Goal: Information Seeking & Learning: Check status

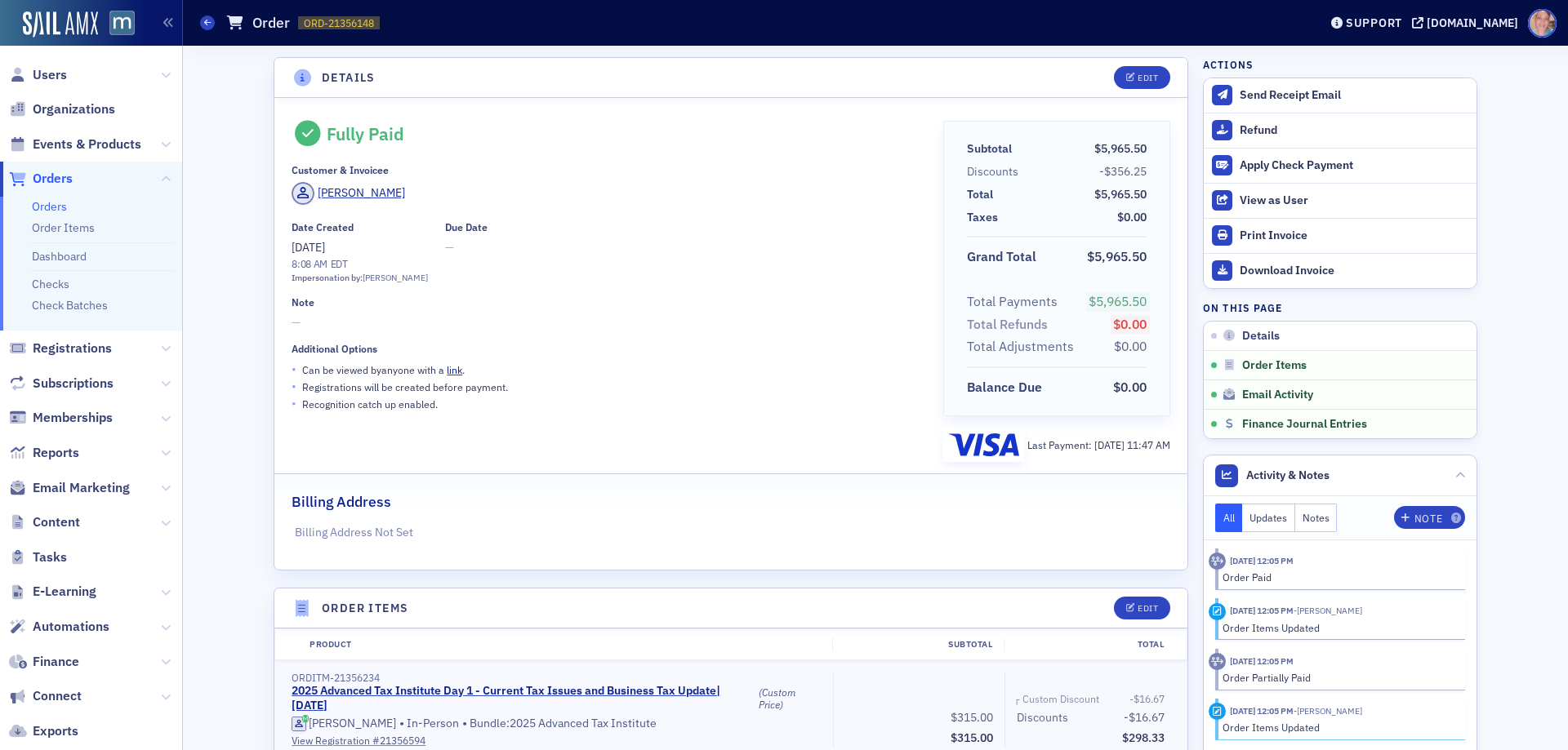
scroll to position [2492, 0]
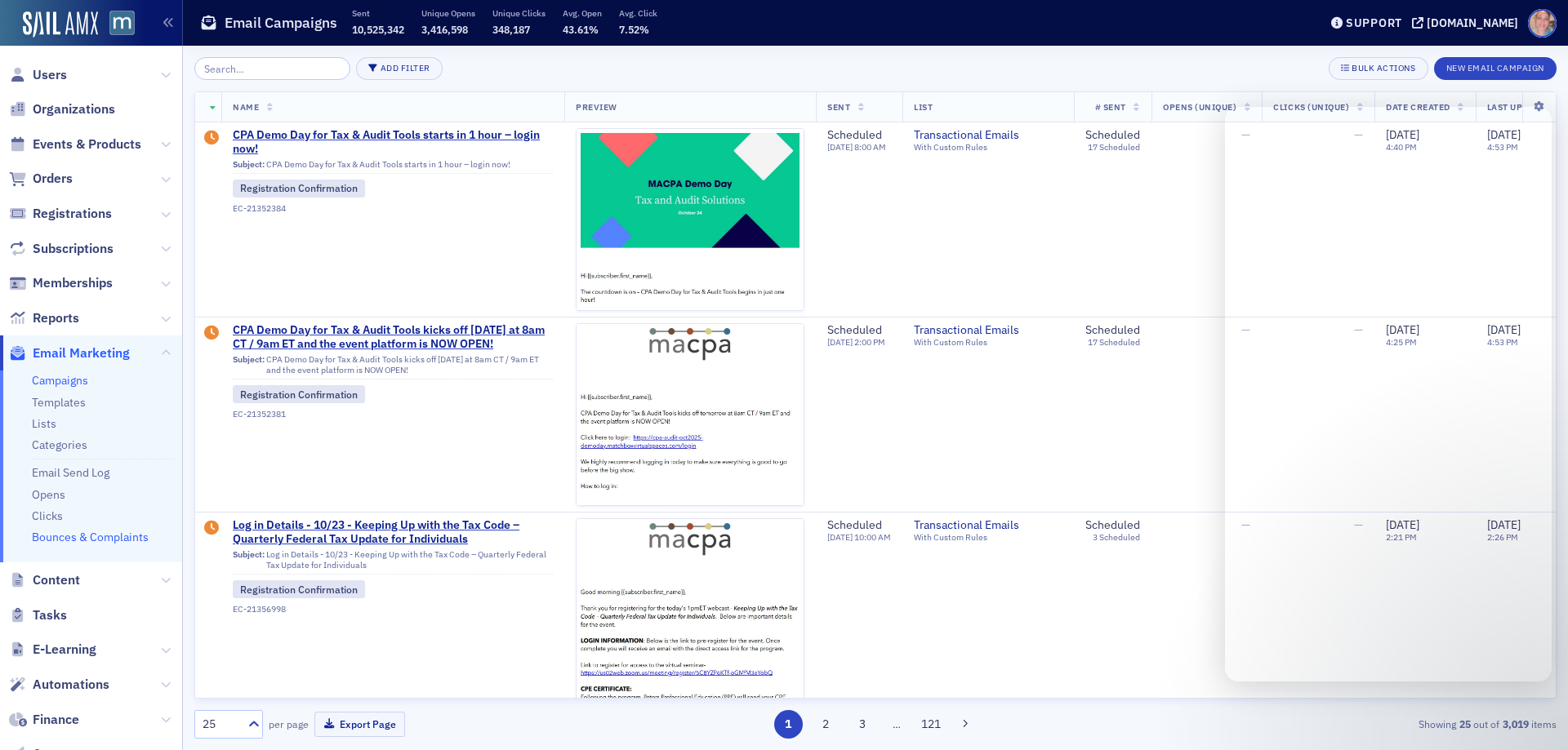
click at [111, 530] on link "Bounces & Complaints" at bounding box center [89, 537] width 116 height 14
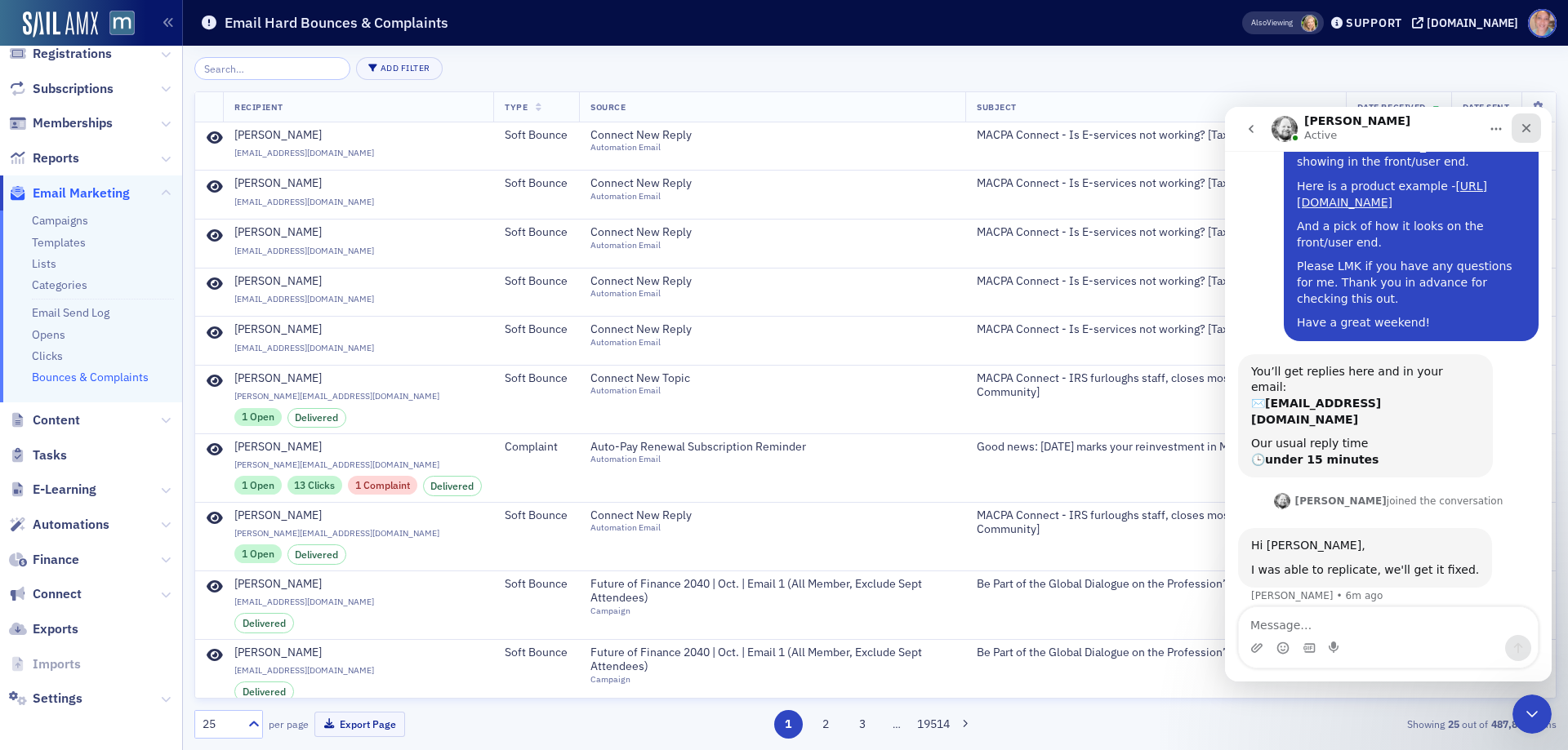
click at [1531, 124] on icon "Close" at bounding box center [1525, 128] width 13 height 13
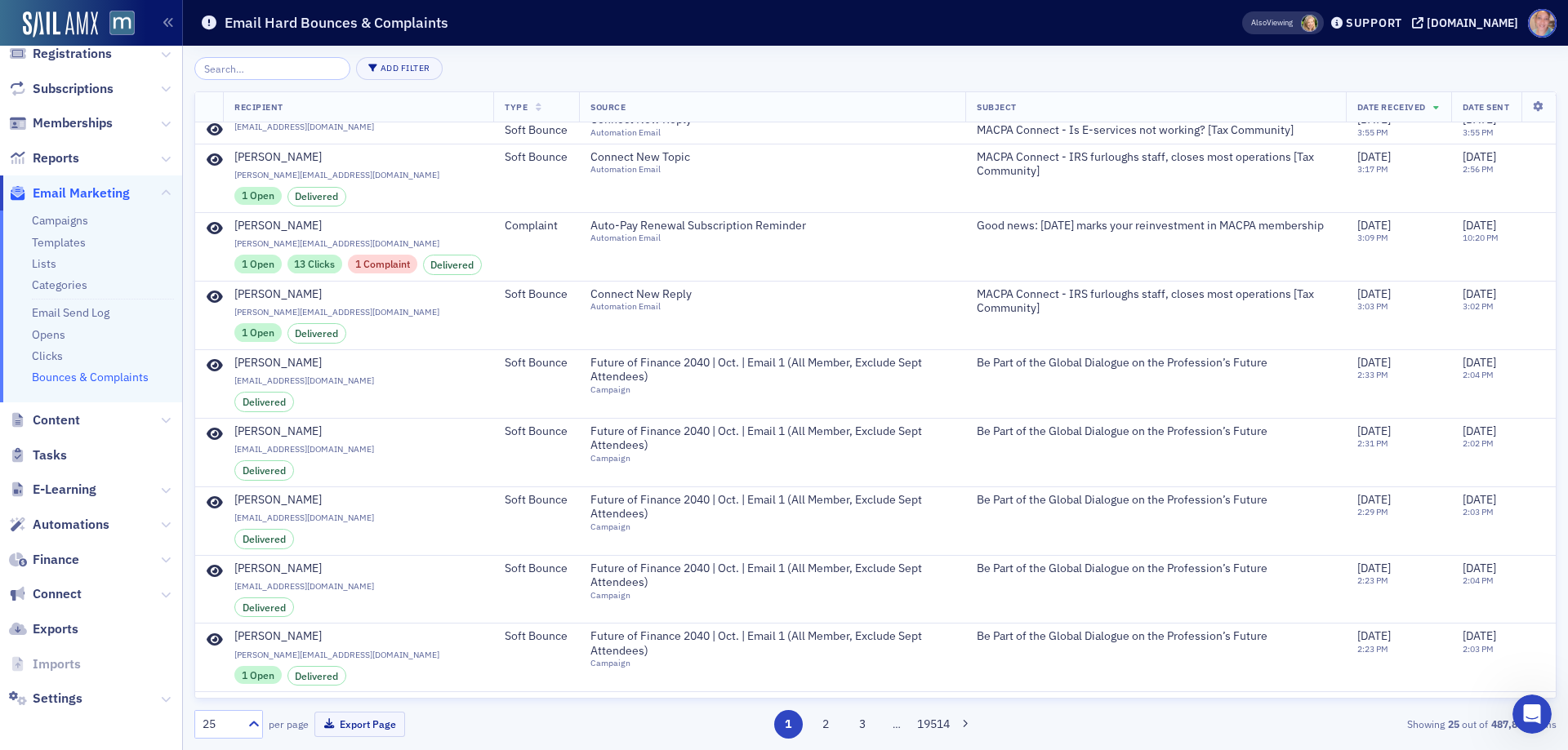
scroll to position [139, 0]
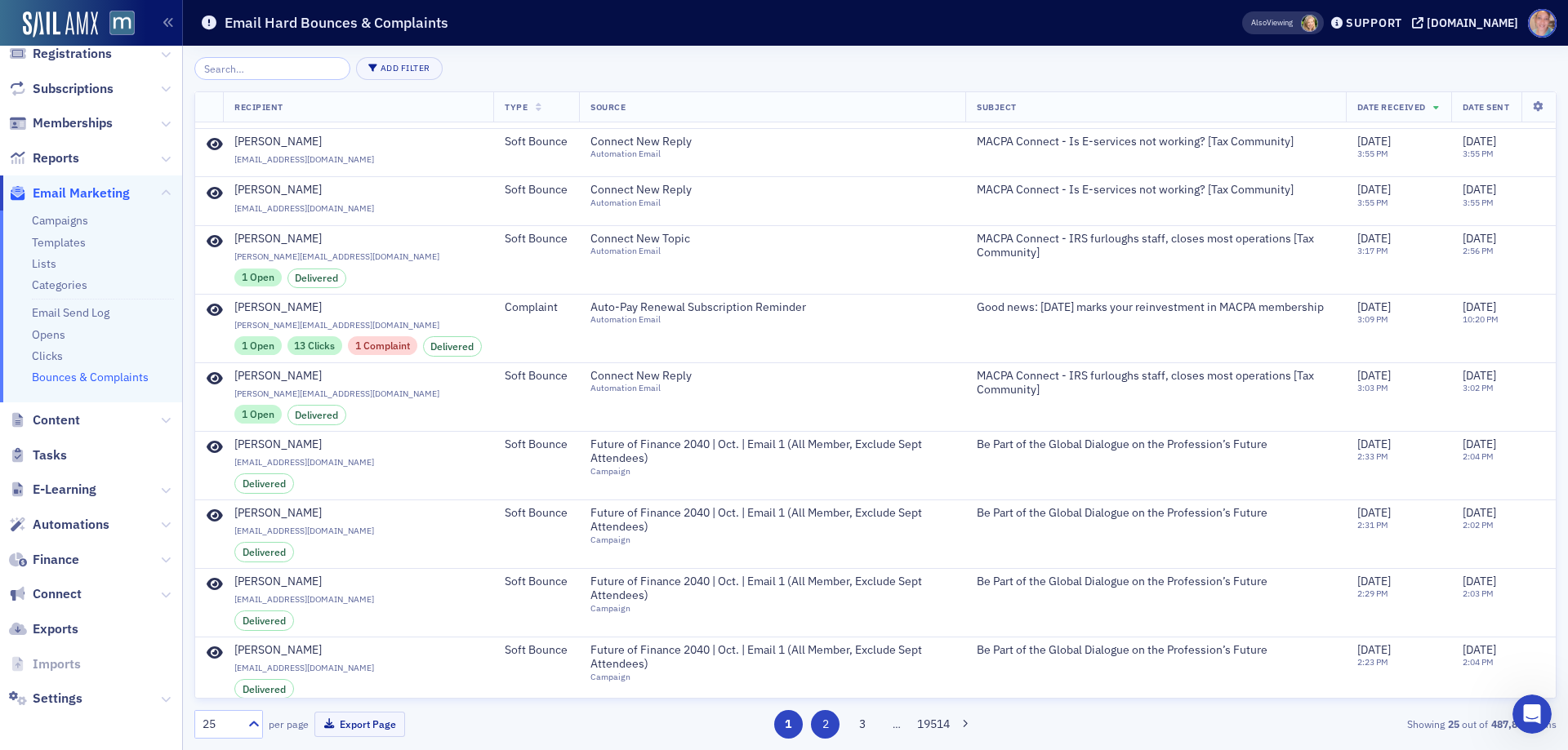
click at [823, 723] on button "2" at bounding box center [826, 724] width 29 height 29
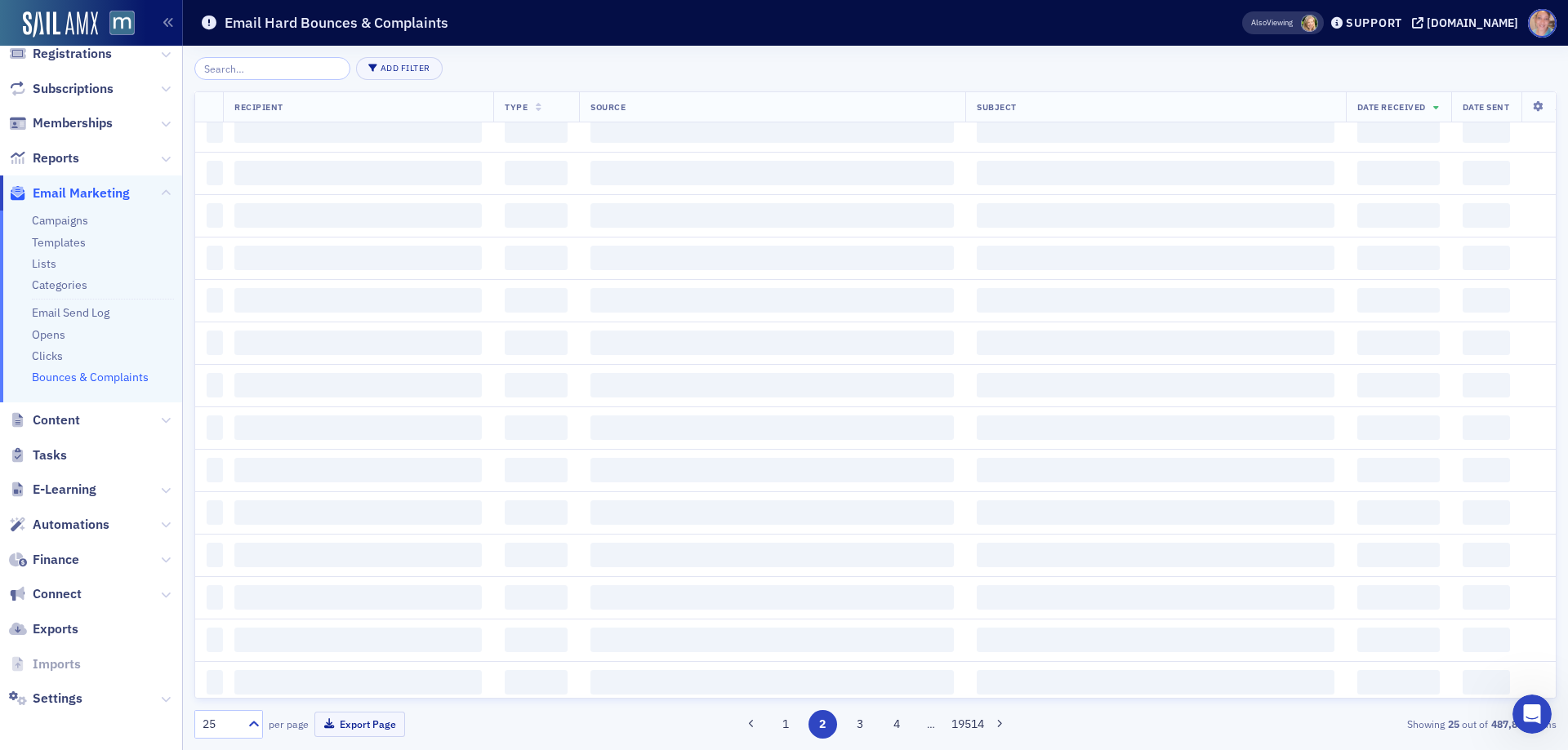
scroll to position [0, 0]
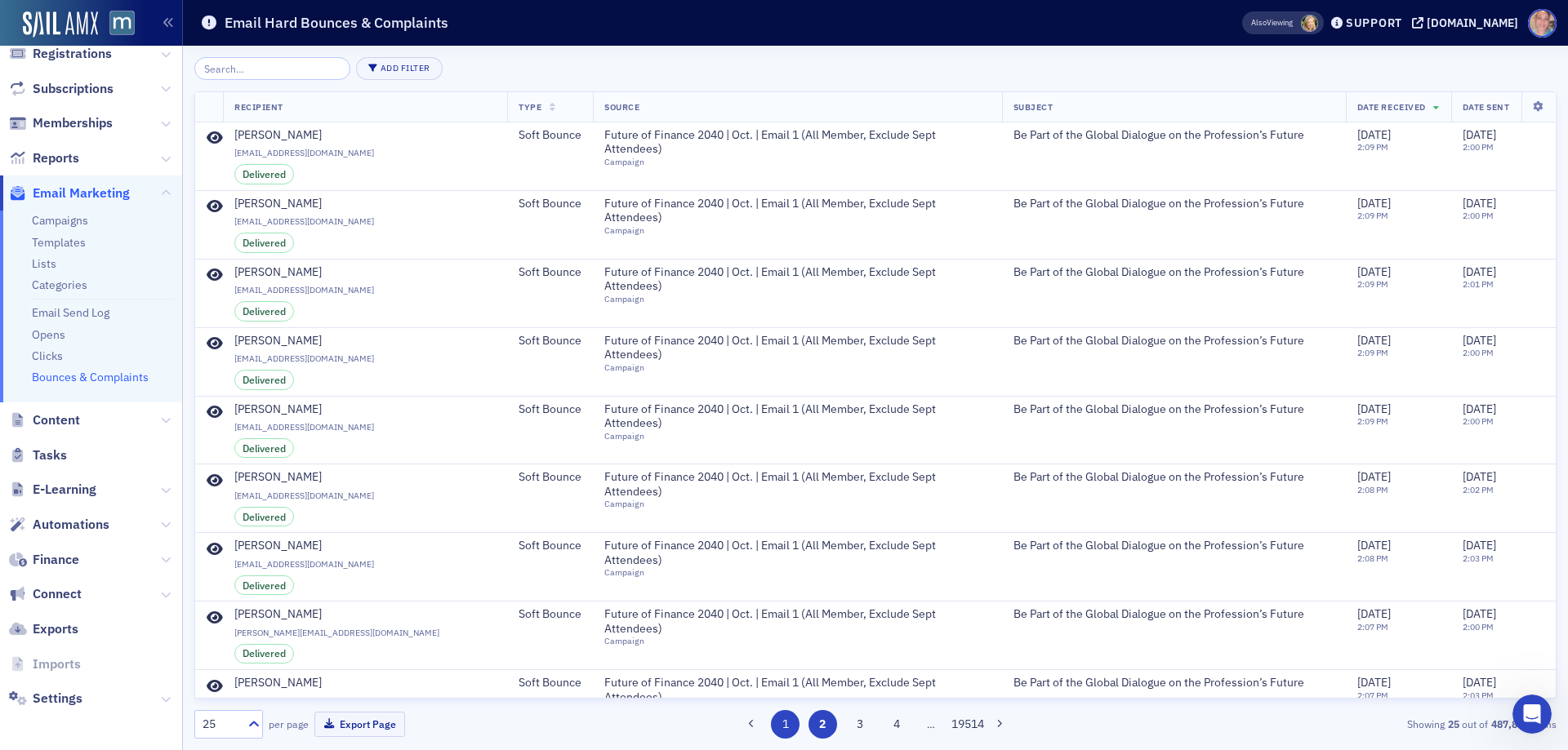
click at [787, 721] on button "1" at bounding box center [785, 724] width 29 height 29
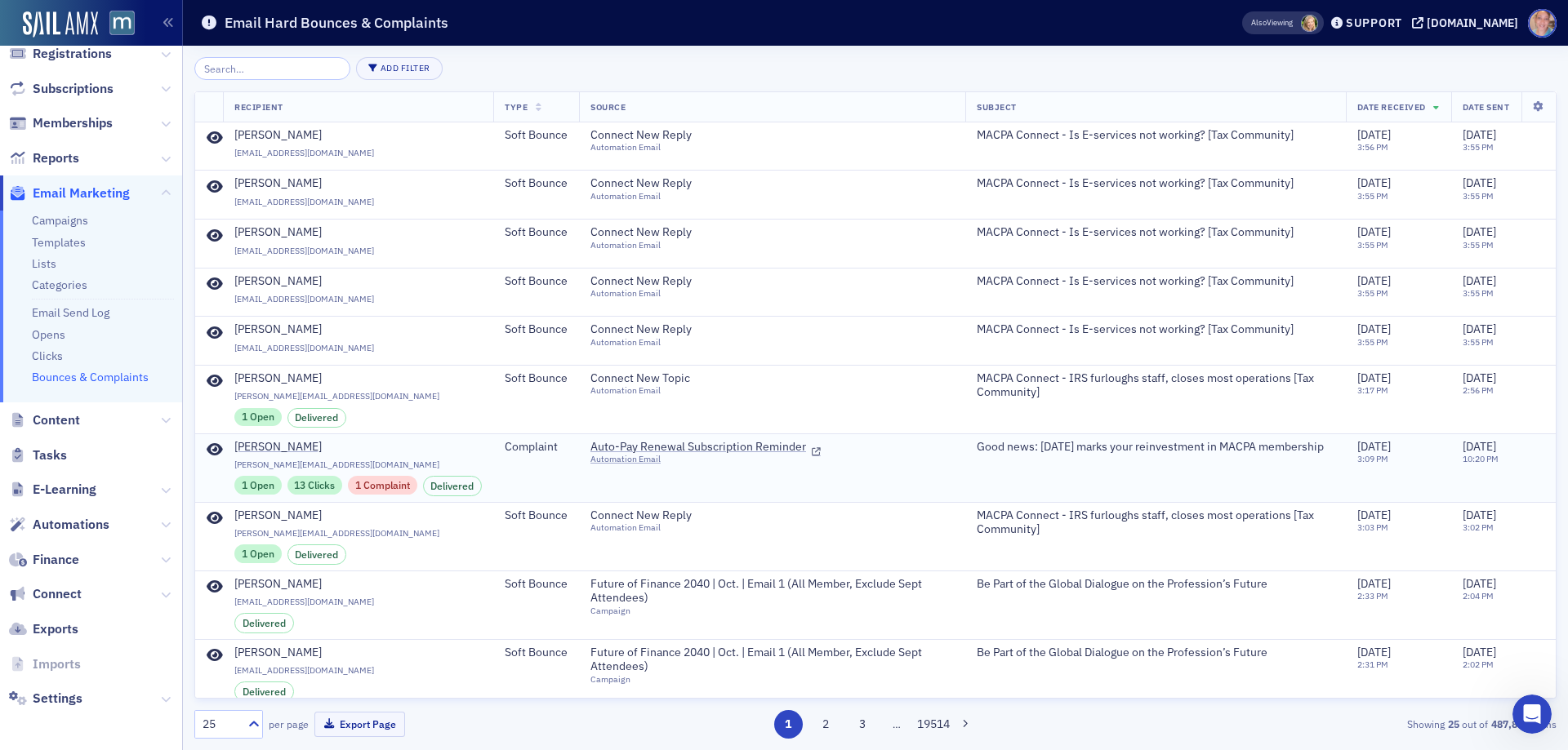
click at [216, 451] on icon at bounding box center [214, 449] width 16 height 14
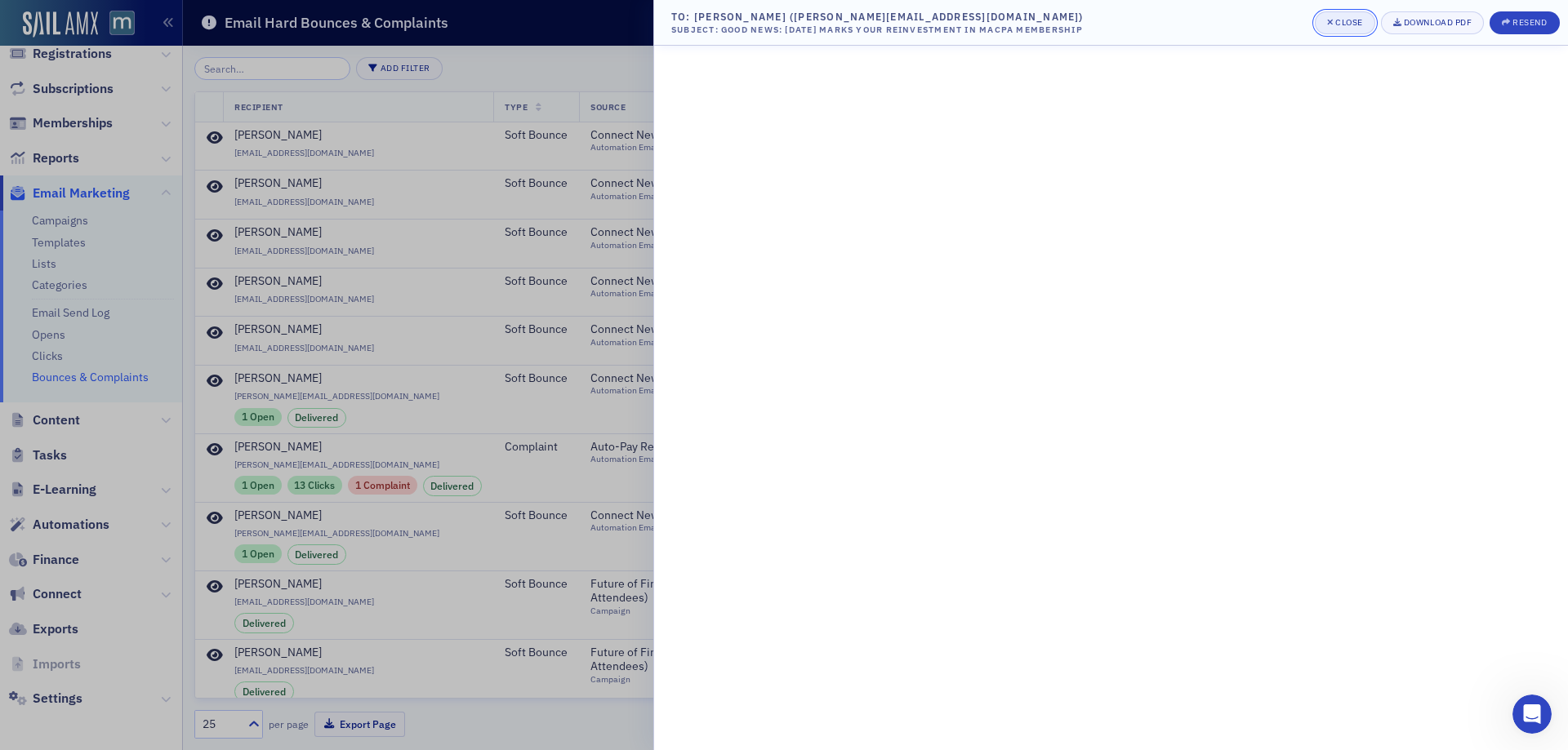
click at [1346, 27] on div "Close" at bounding box center [1349, 22] width 28 height 9
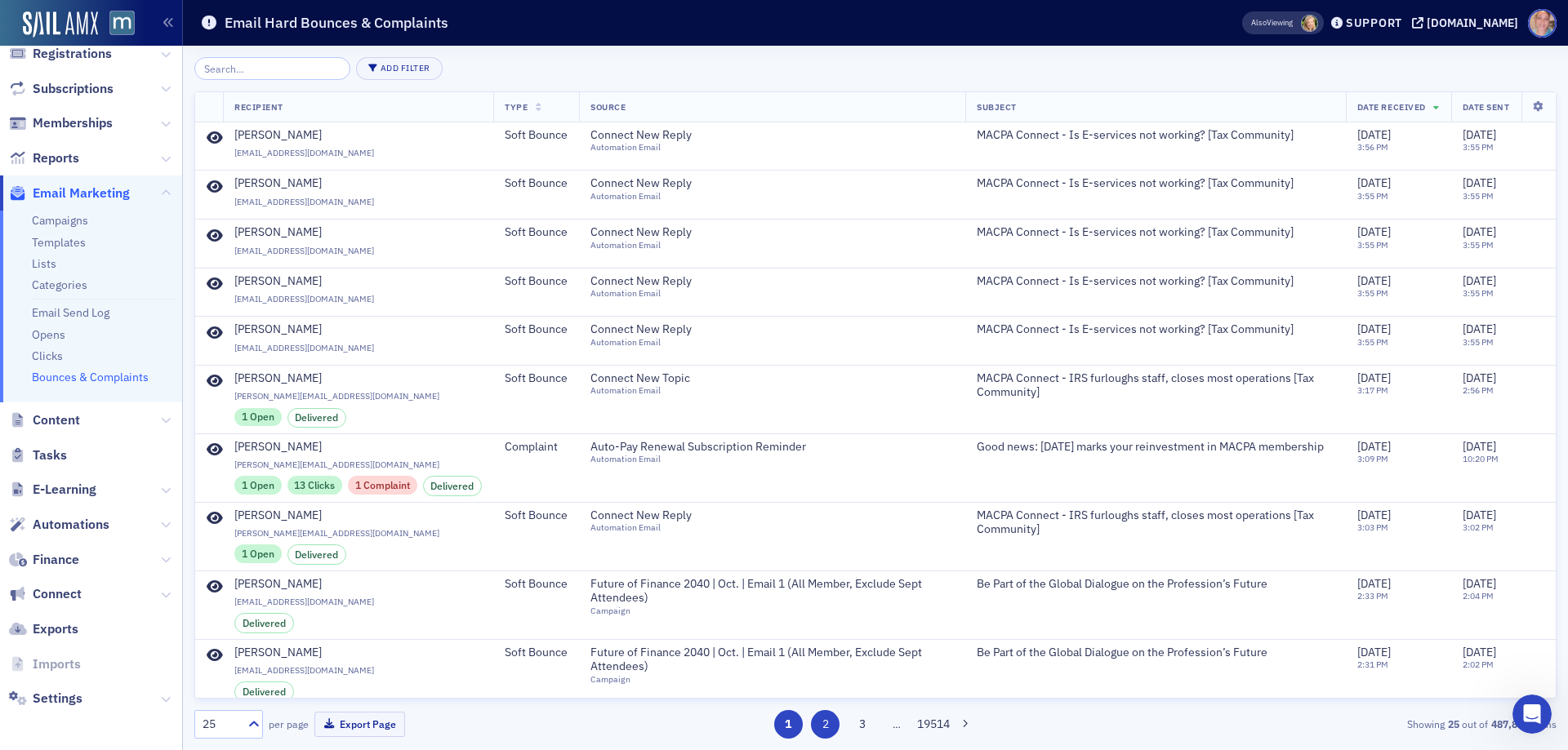
click at [826, 733] on button "2" at bounding box center [826, 724] width 29 height 29
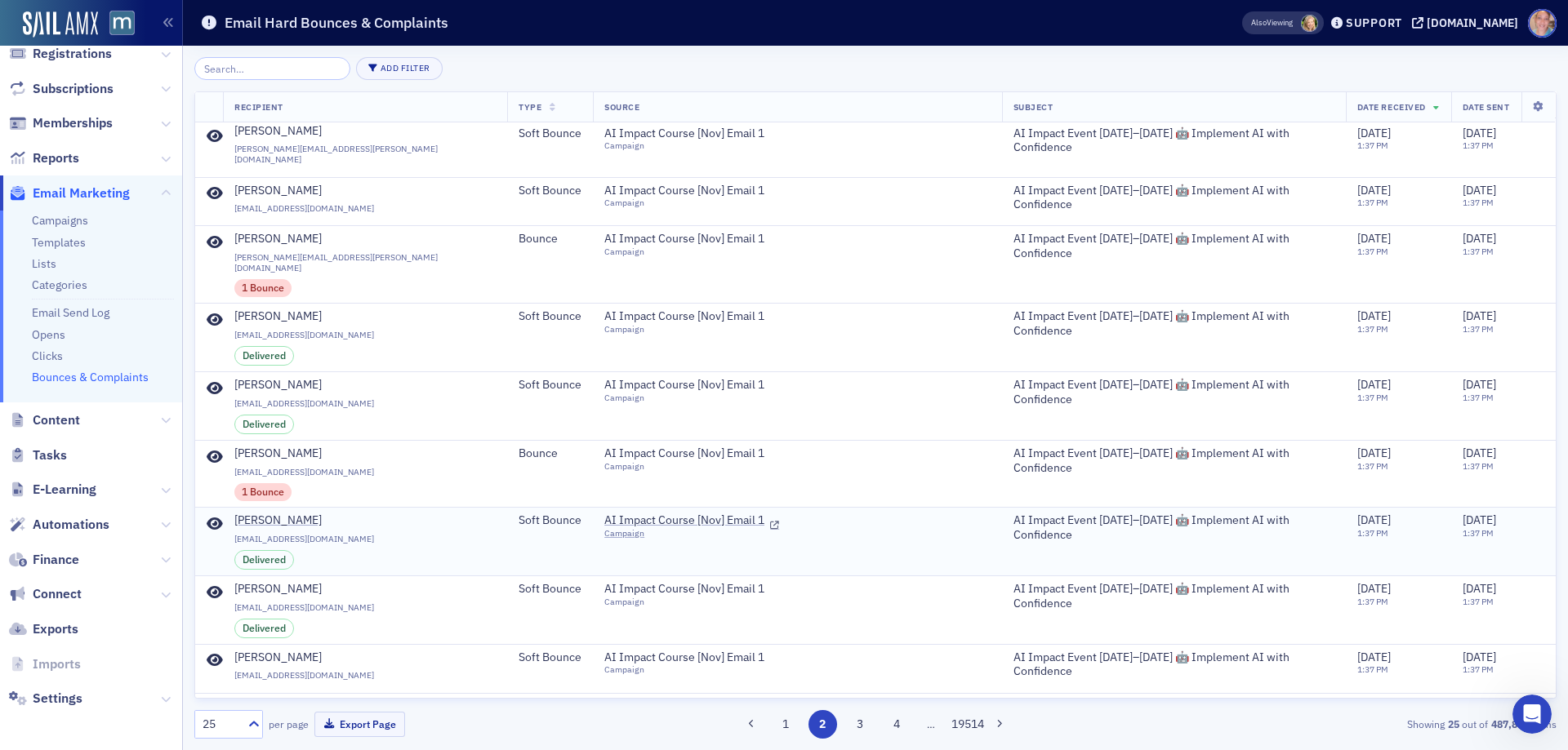
scroll to position [1053, 0]
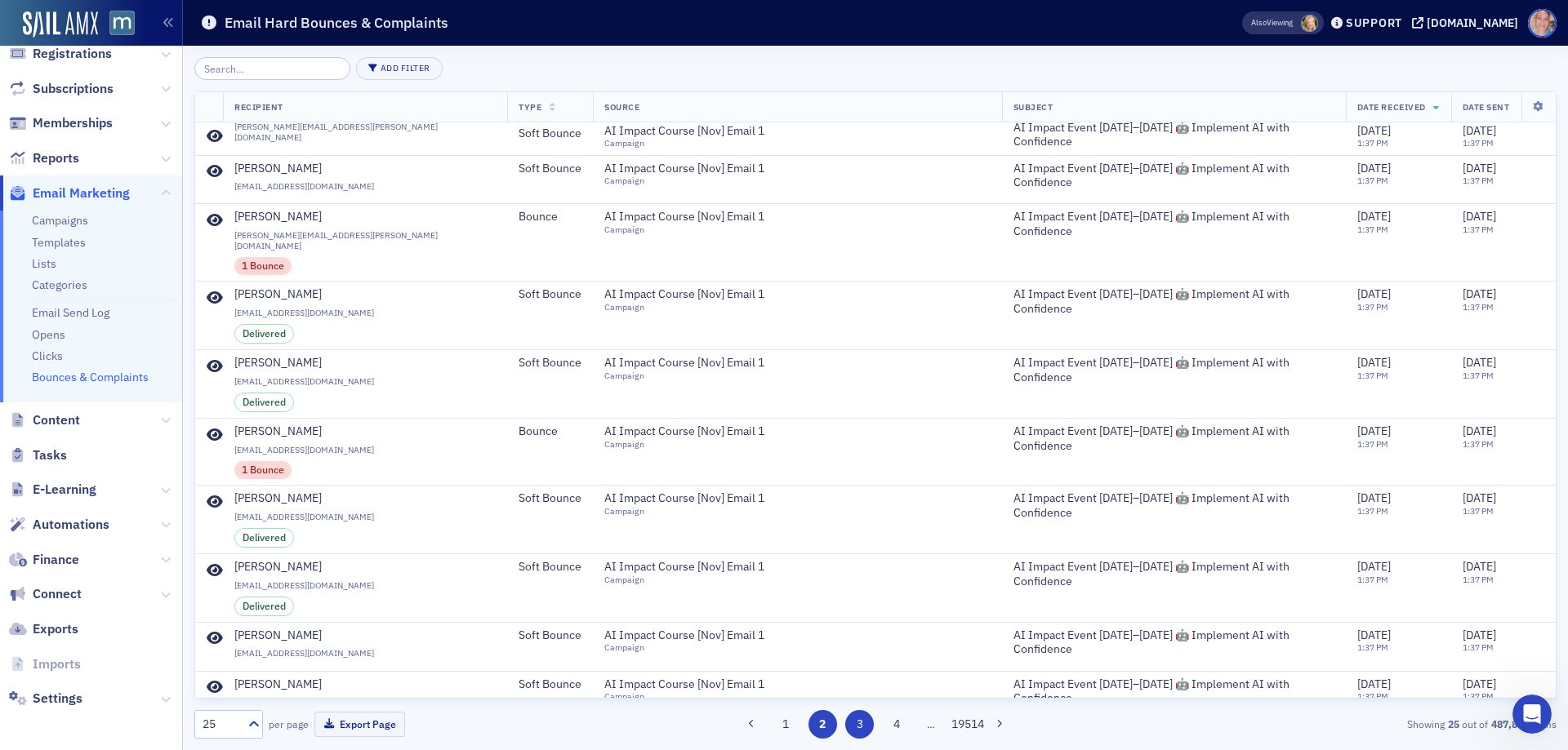
click at [860, 725] on button "3" at bounding box center [860, 724] width 29 height 29
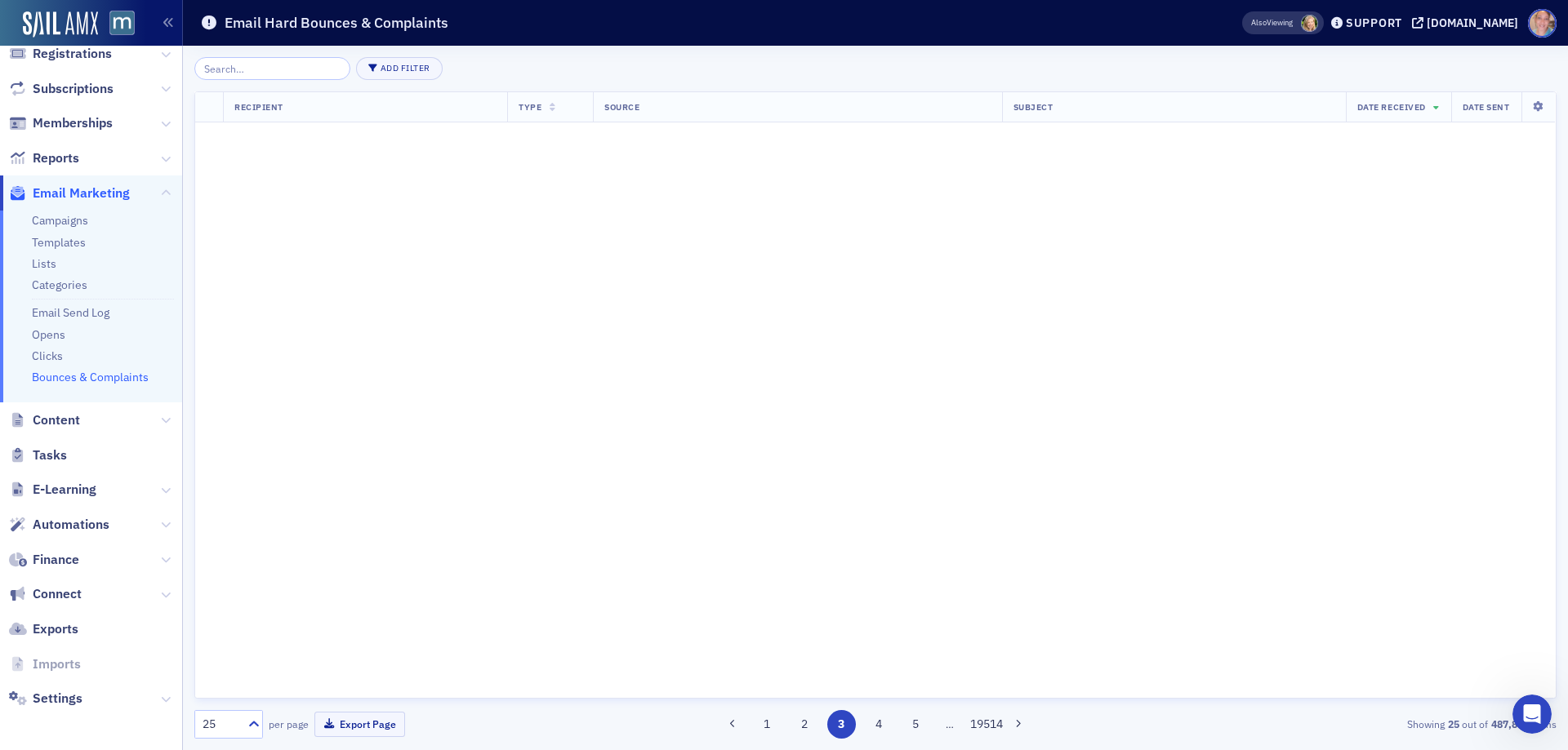
scroll to position [0, 0]
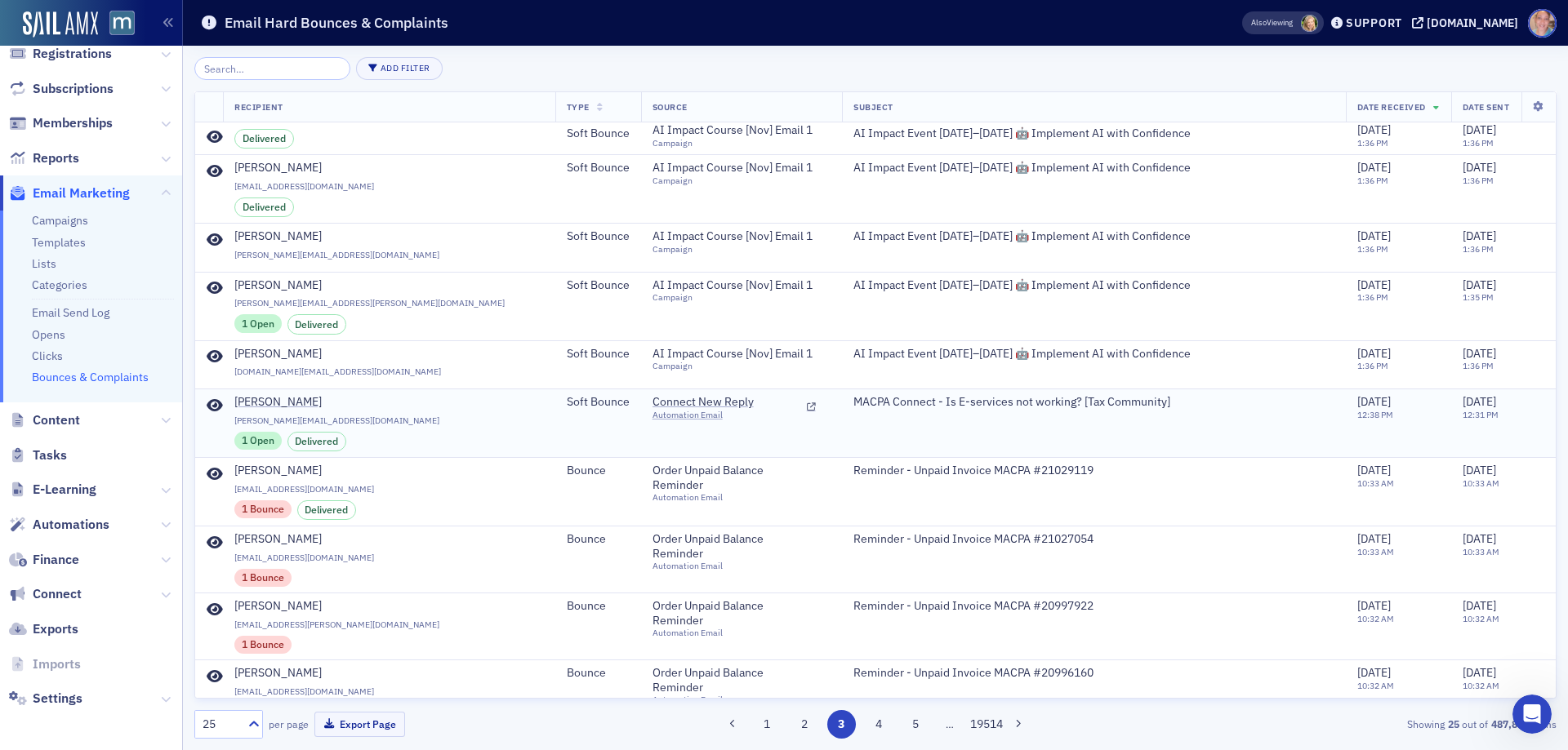
scroll to position [972, 0]
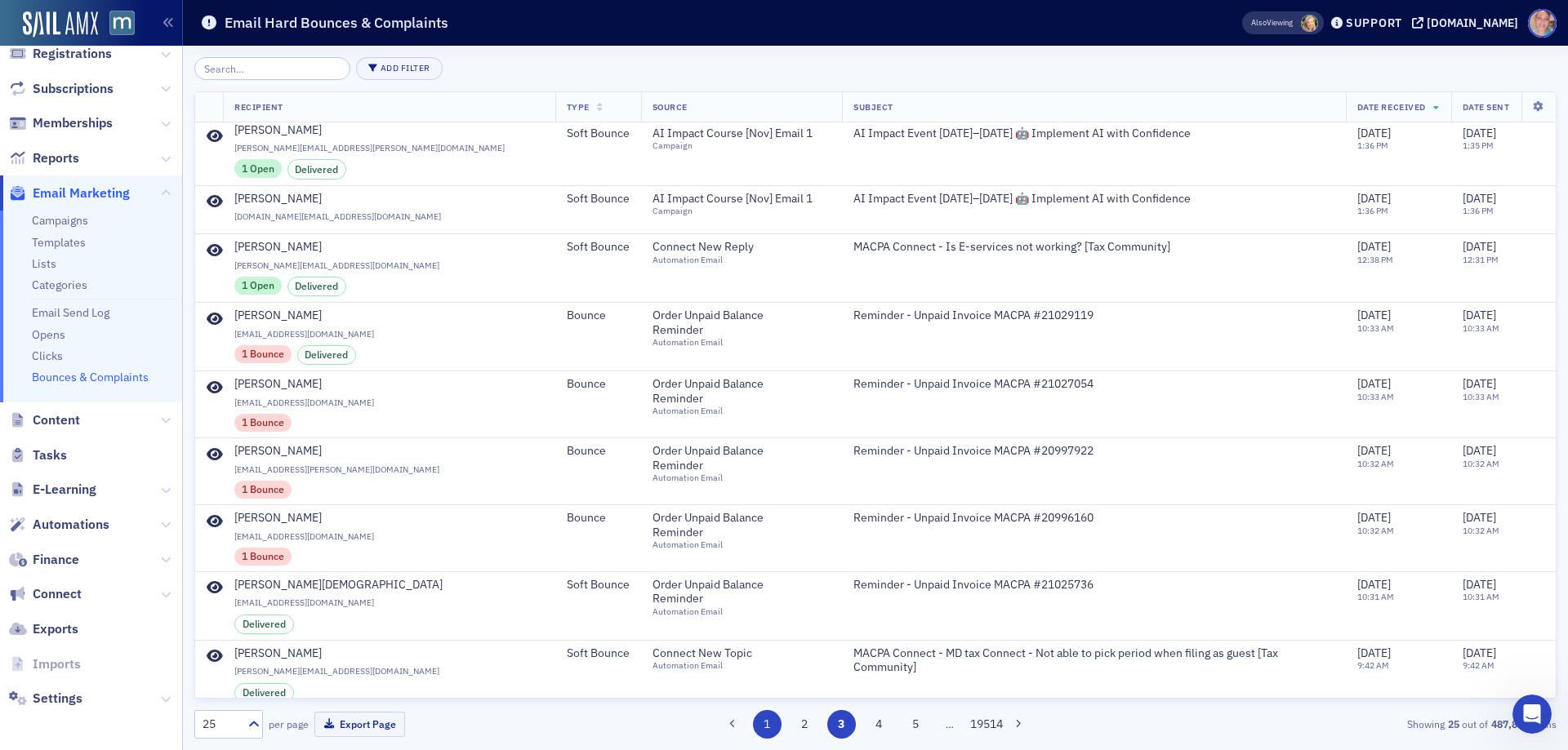
click at [770, 725] on button "1" at bounding box center [767, 724] width 29 height 29
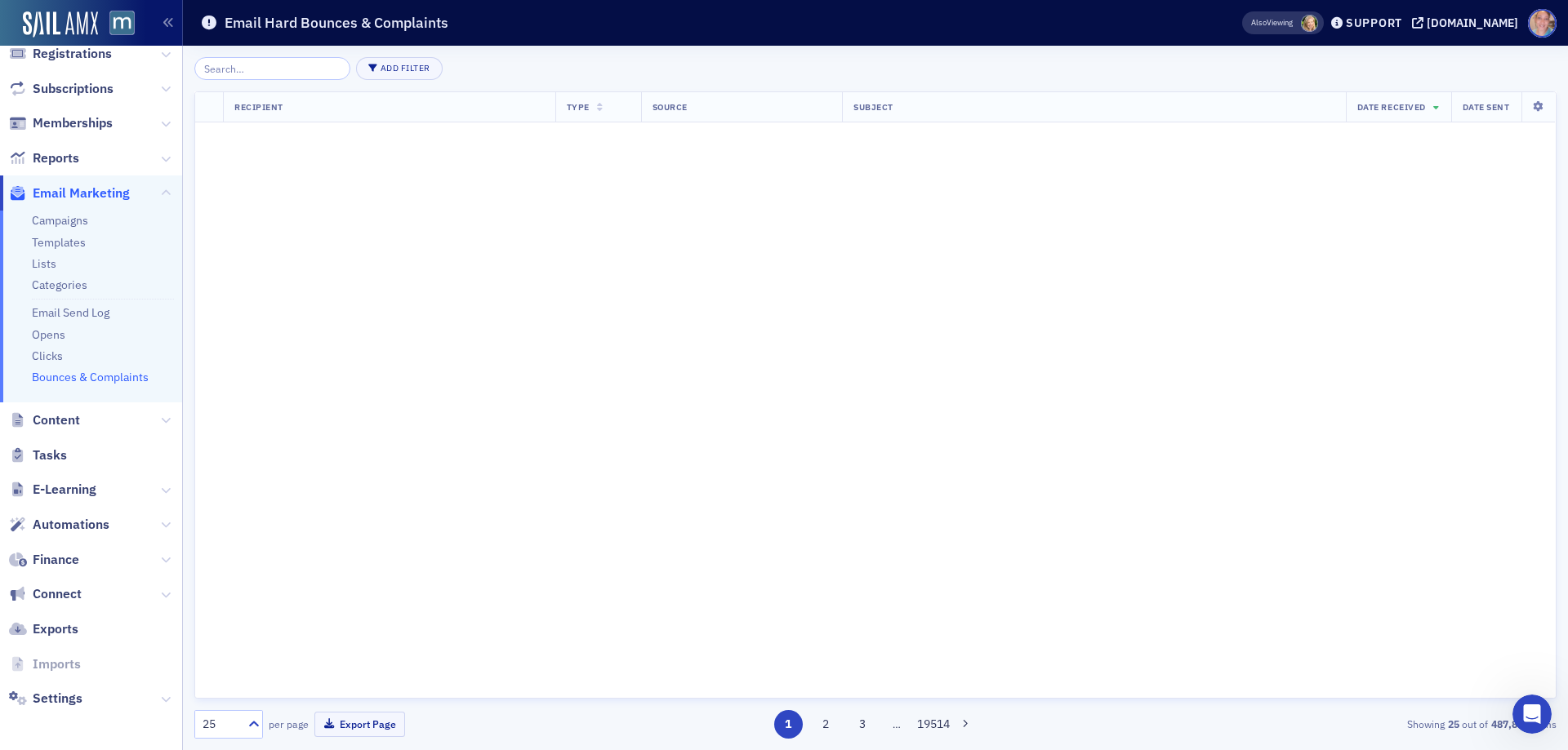
scroll to position [0, 0]
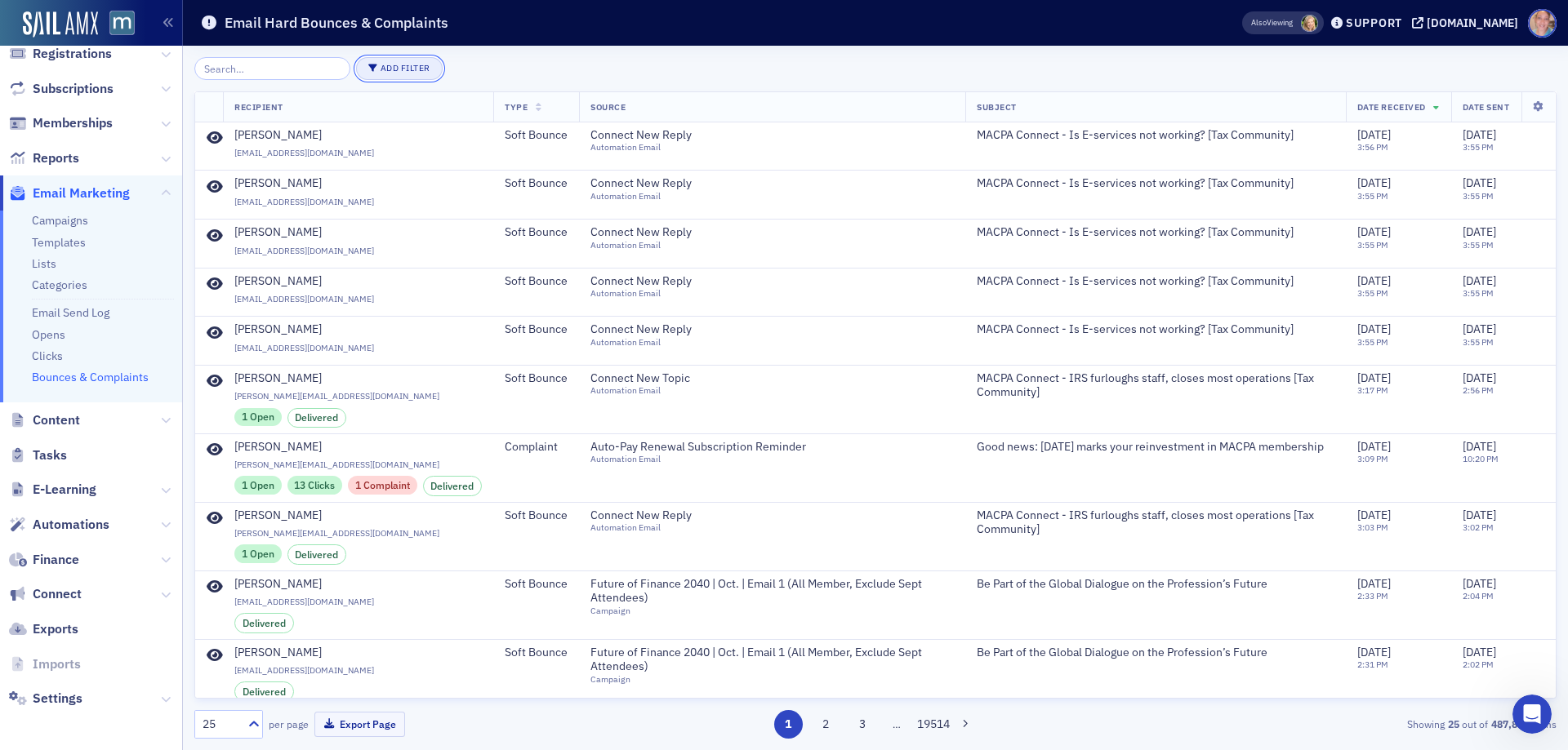
click at [388, 72] on button "Add Filter" at bounding box center [400, 68] width 87 height 23
click at [472, 76] on div "Type" at bounding box center [479, 82] width 81 height 14
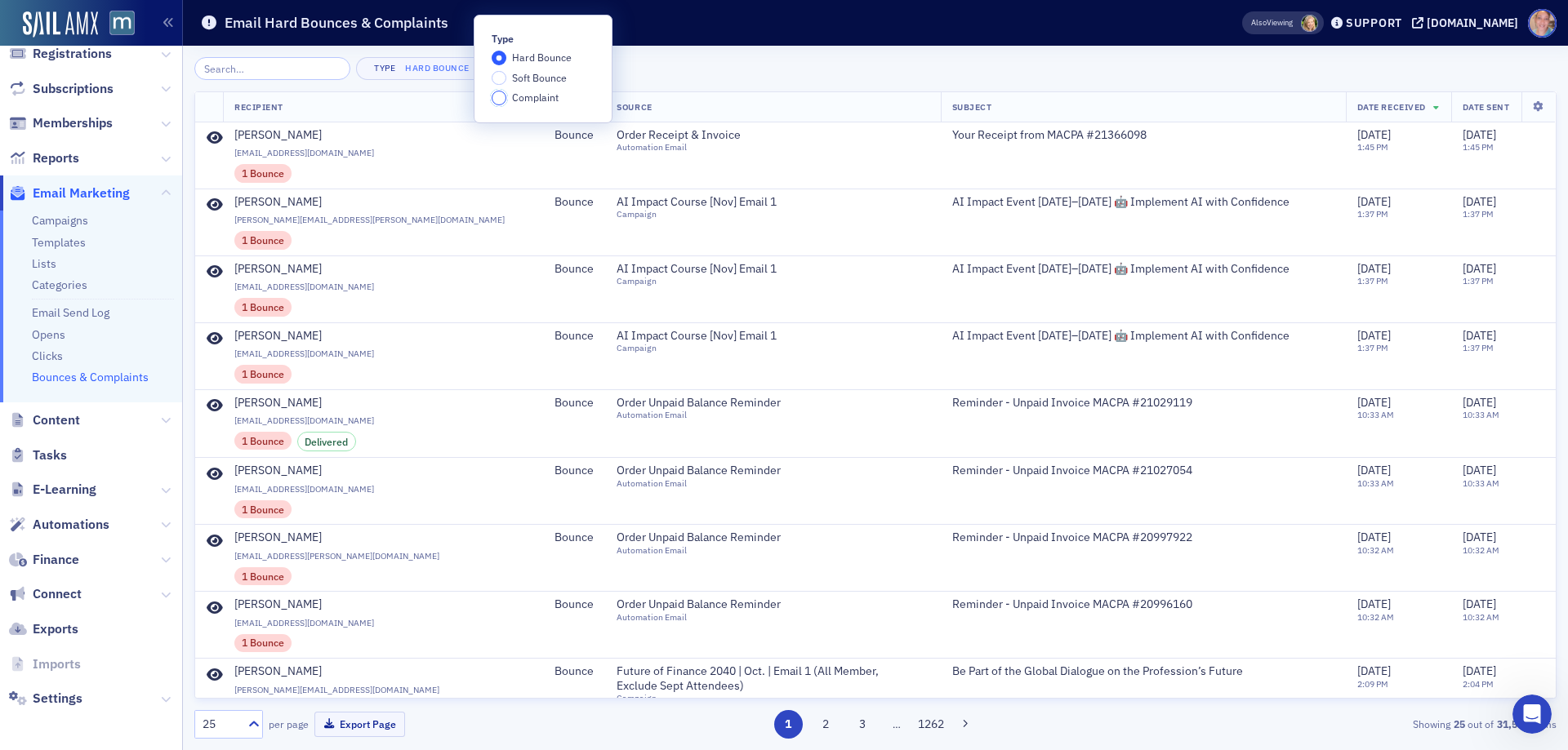
click at [497, 98] on input "Complaint" at bounding box center [498, 98] width 14 height 14
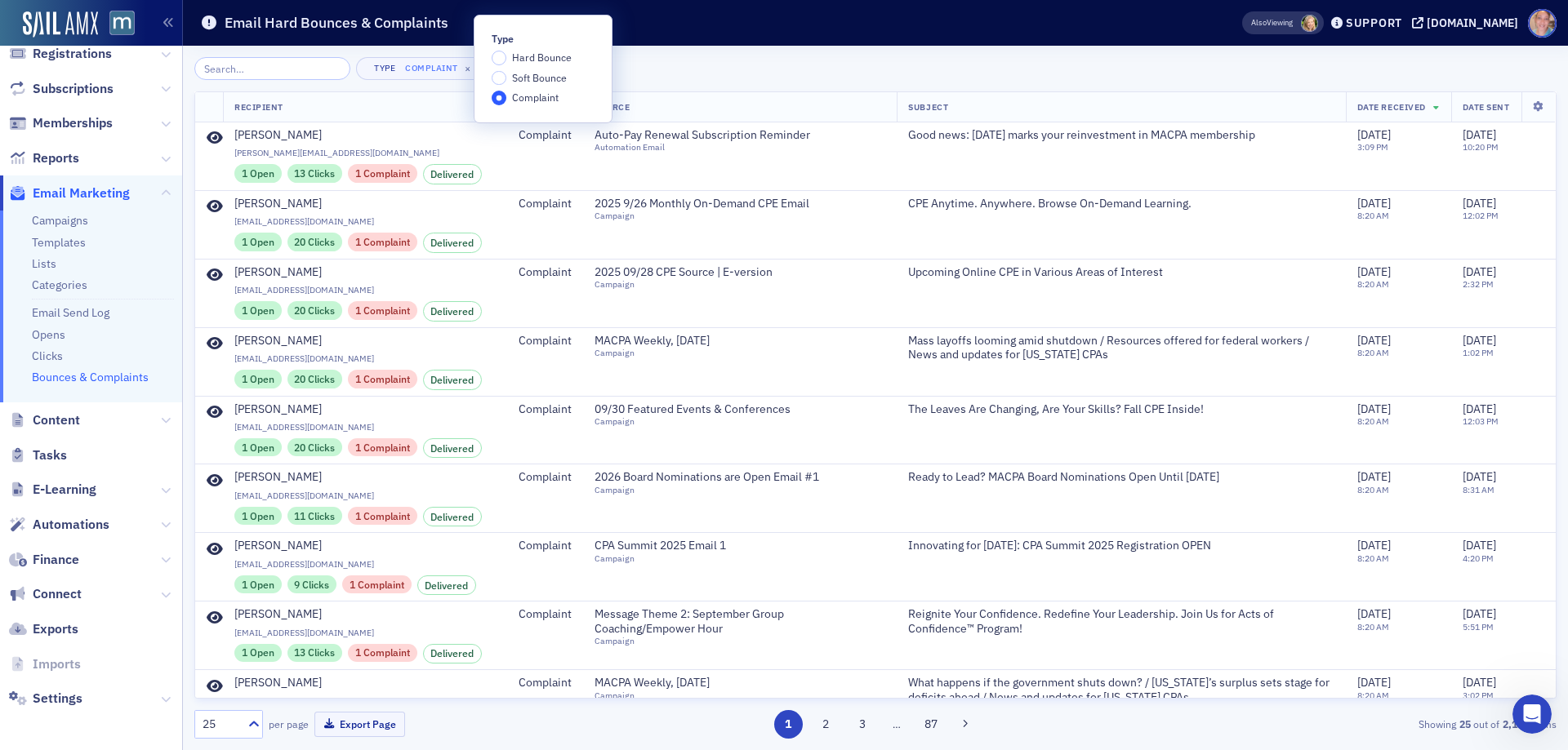
click at [887, 64] on div "Type Complaint ×" at bounding box center [876, 68] width 1362 height 23
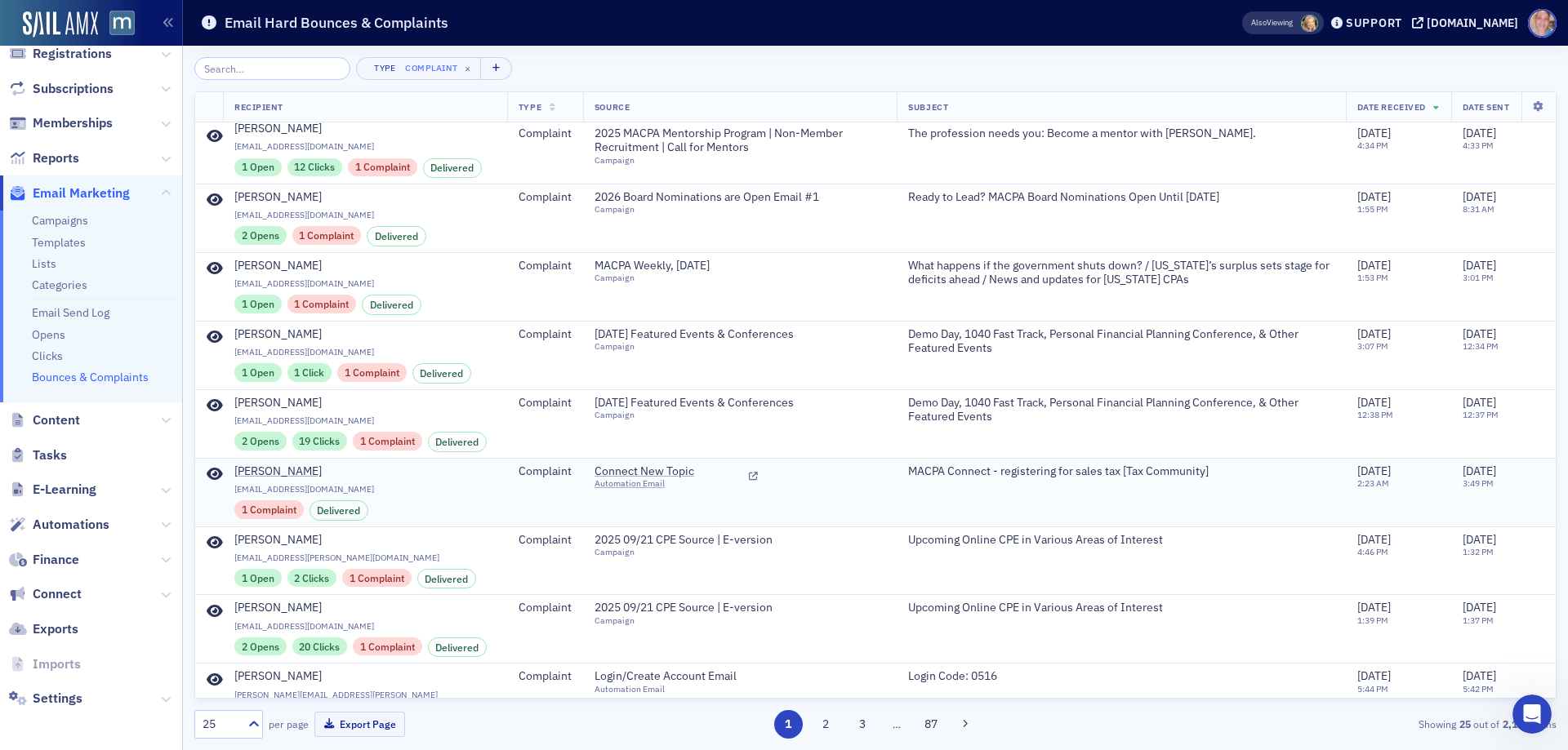
scroll to position [1137, 0]
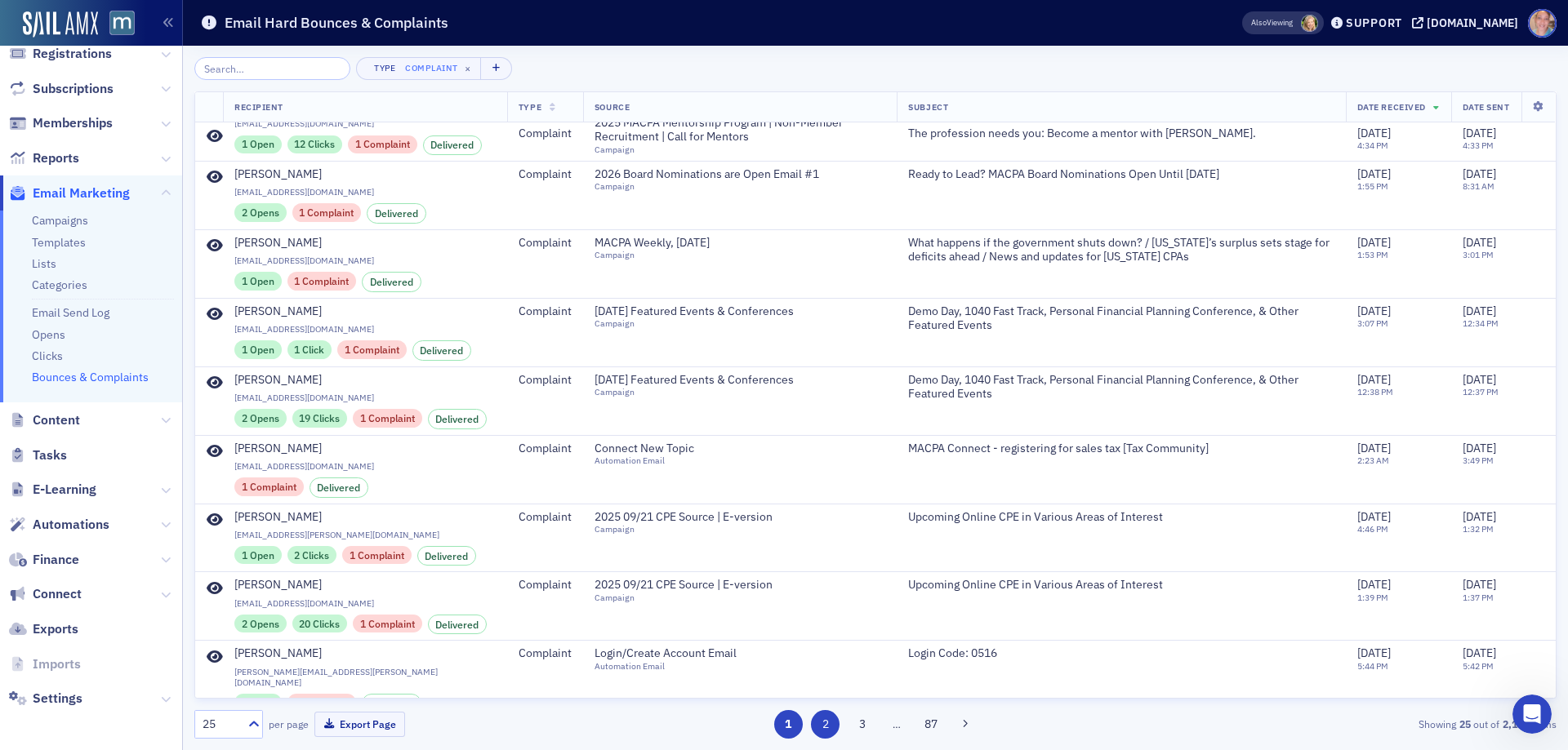
click at [827, 722] on button "2" at bounding box center [826, 724] width 29 height 29
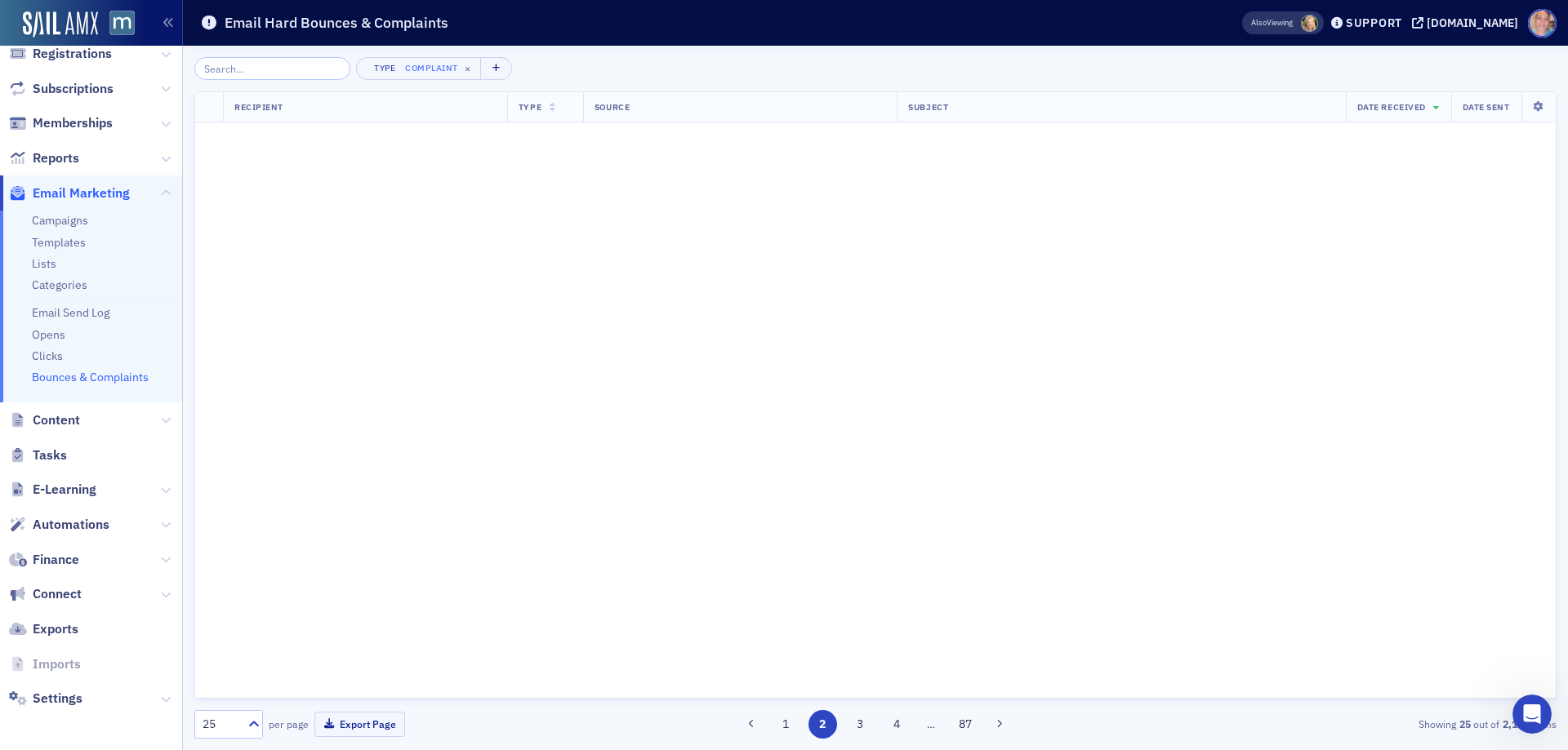
scroll to position [0, 0]
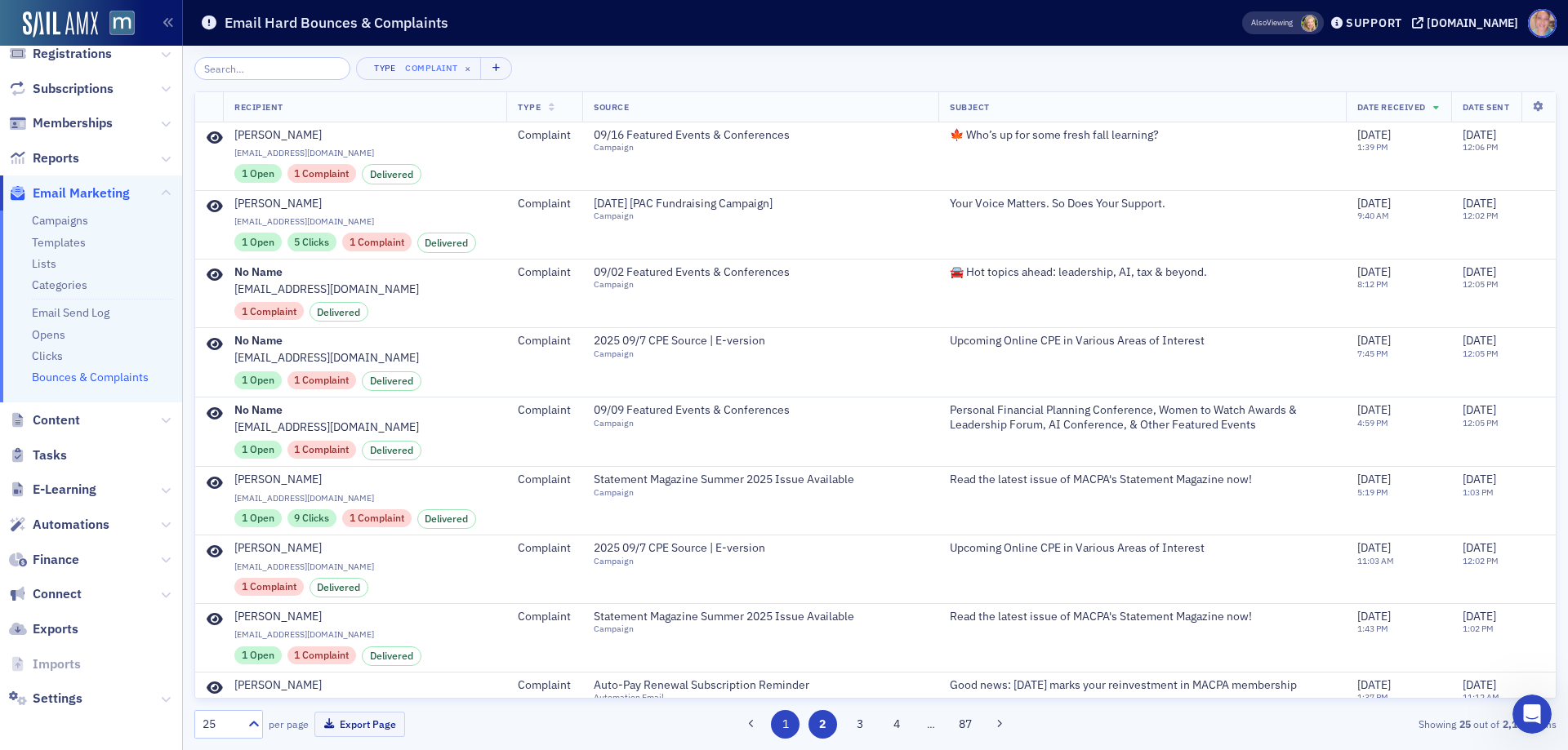
click at [789, 728] on button "1" at bounding box center [785, 724] width 29 height 29
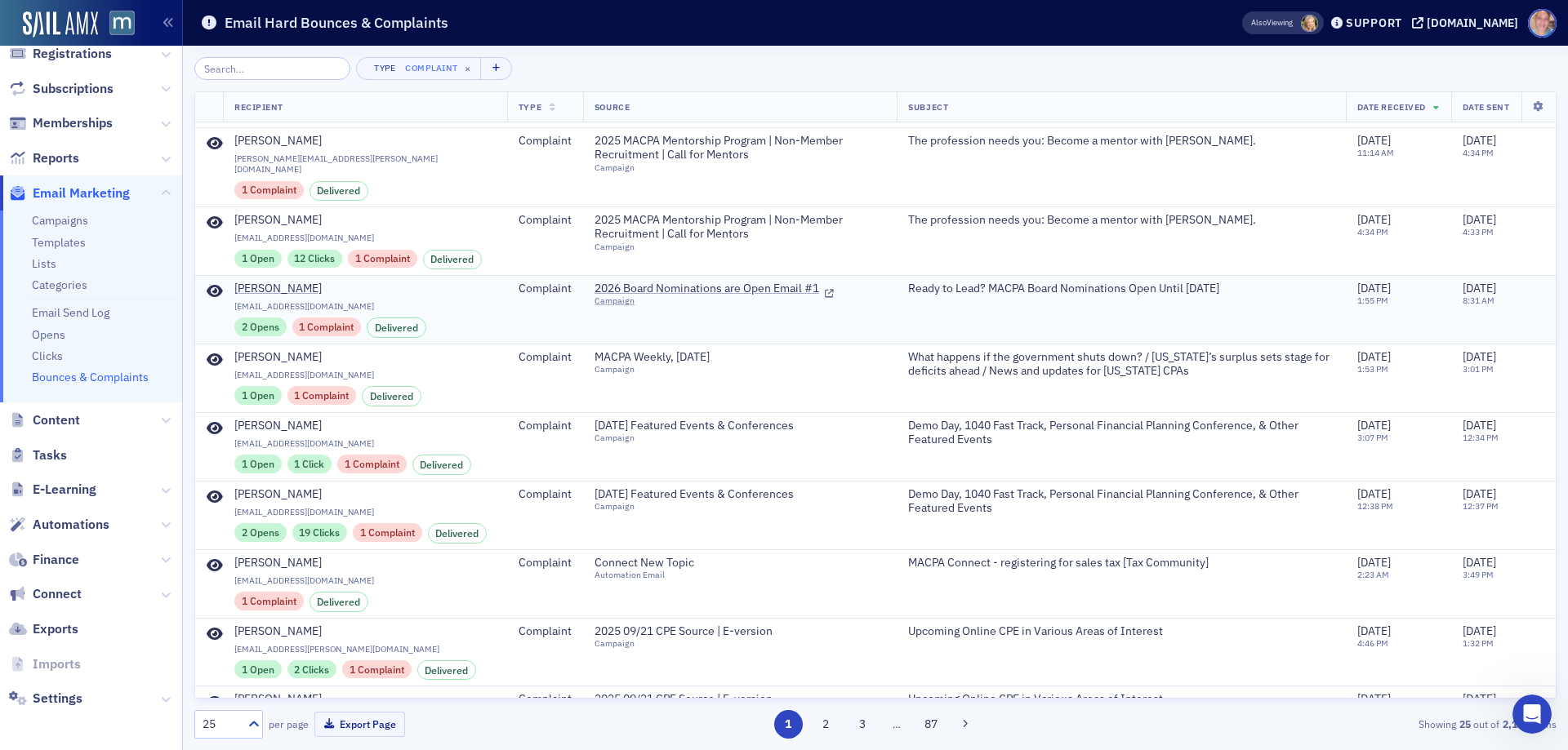
scroll to position [1137, 0]
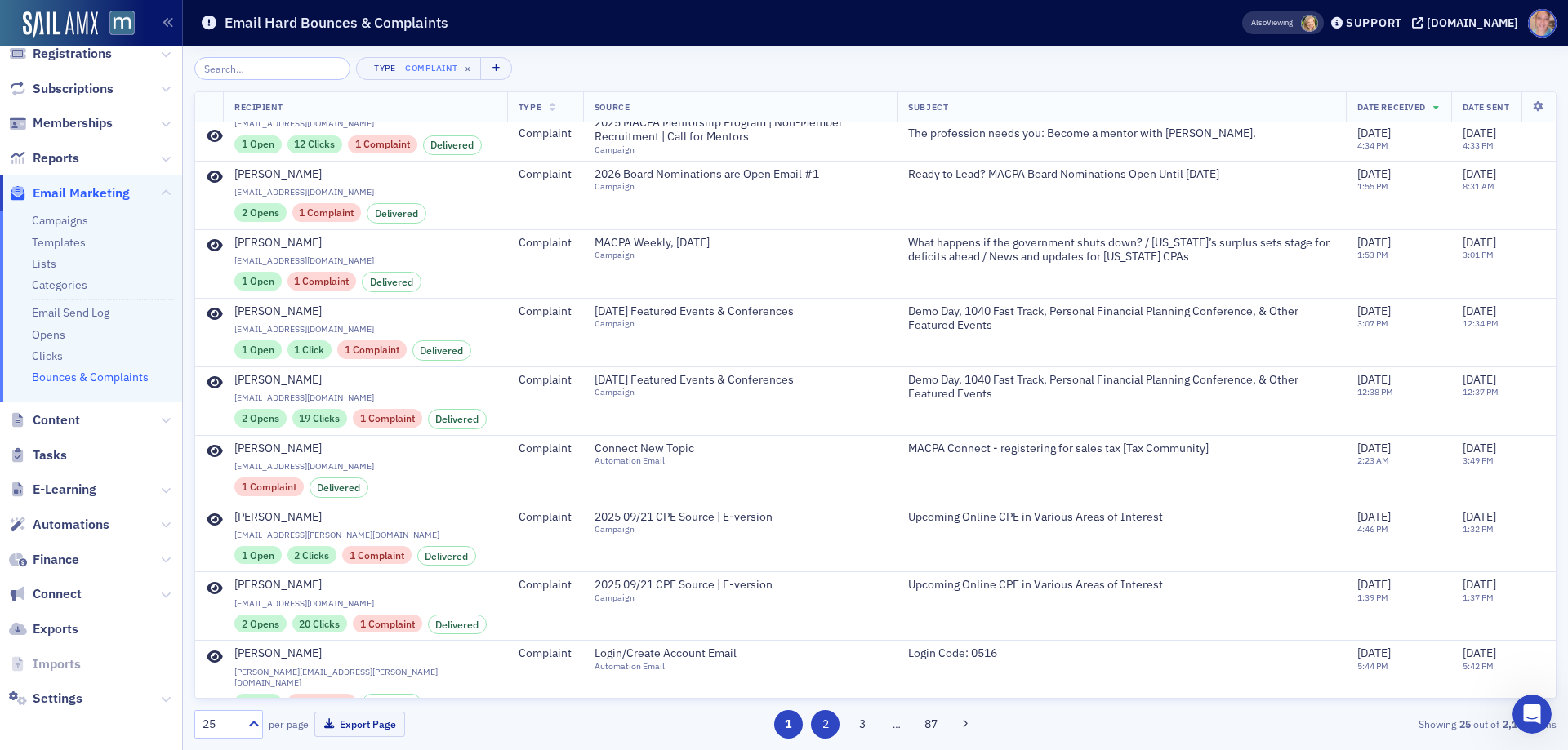
click at [821, 728] on button "2" at bounding box center [826, 724] width 29 height 29
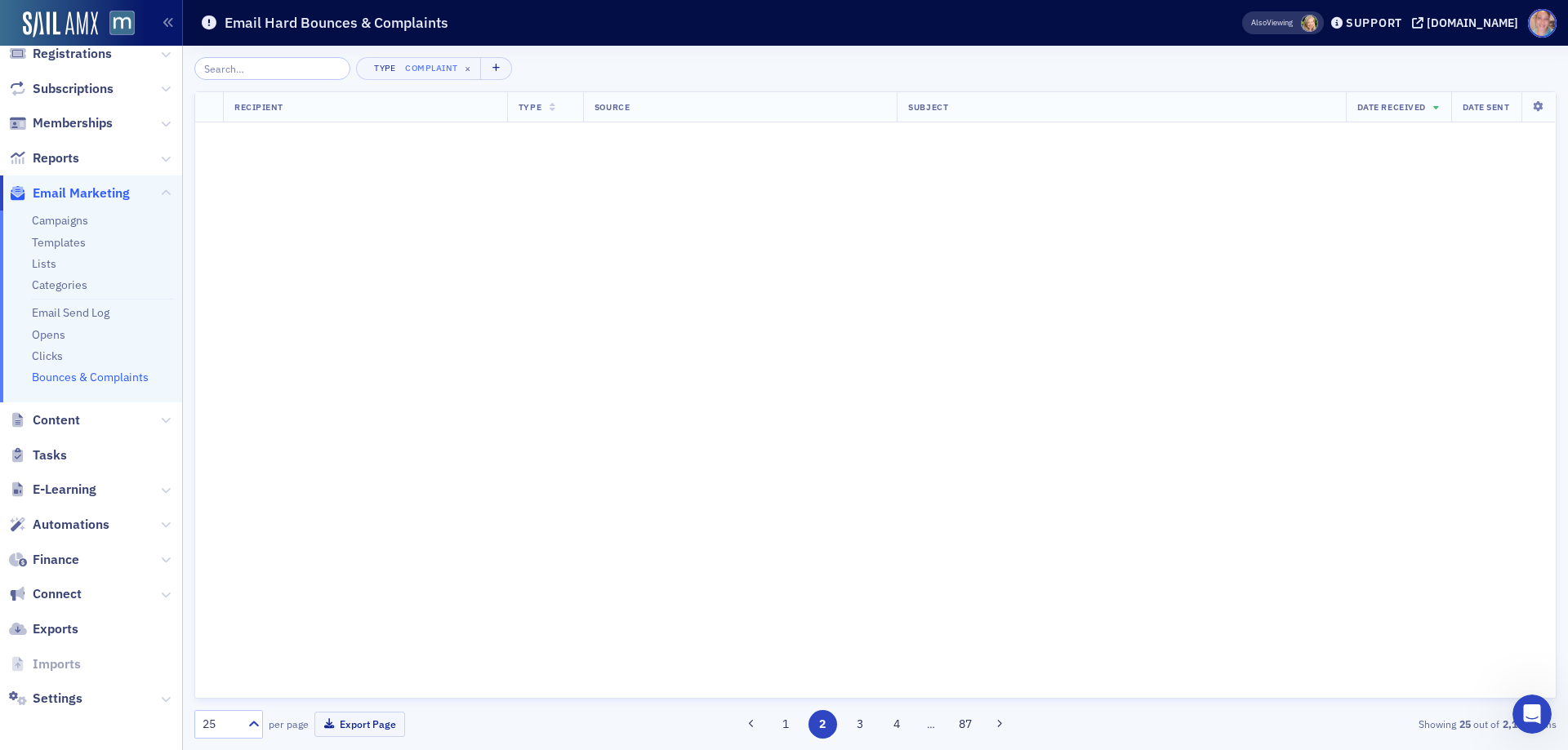
scroll to position [0, 0]
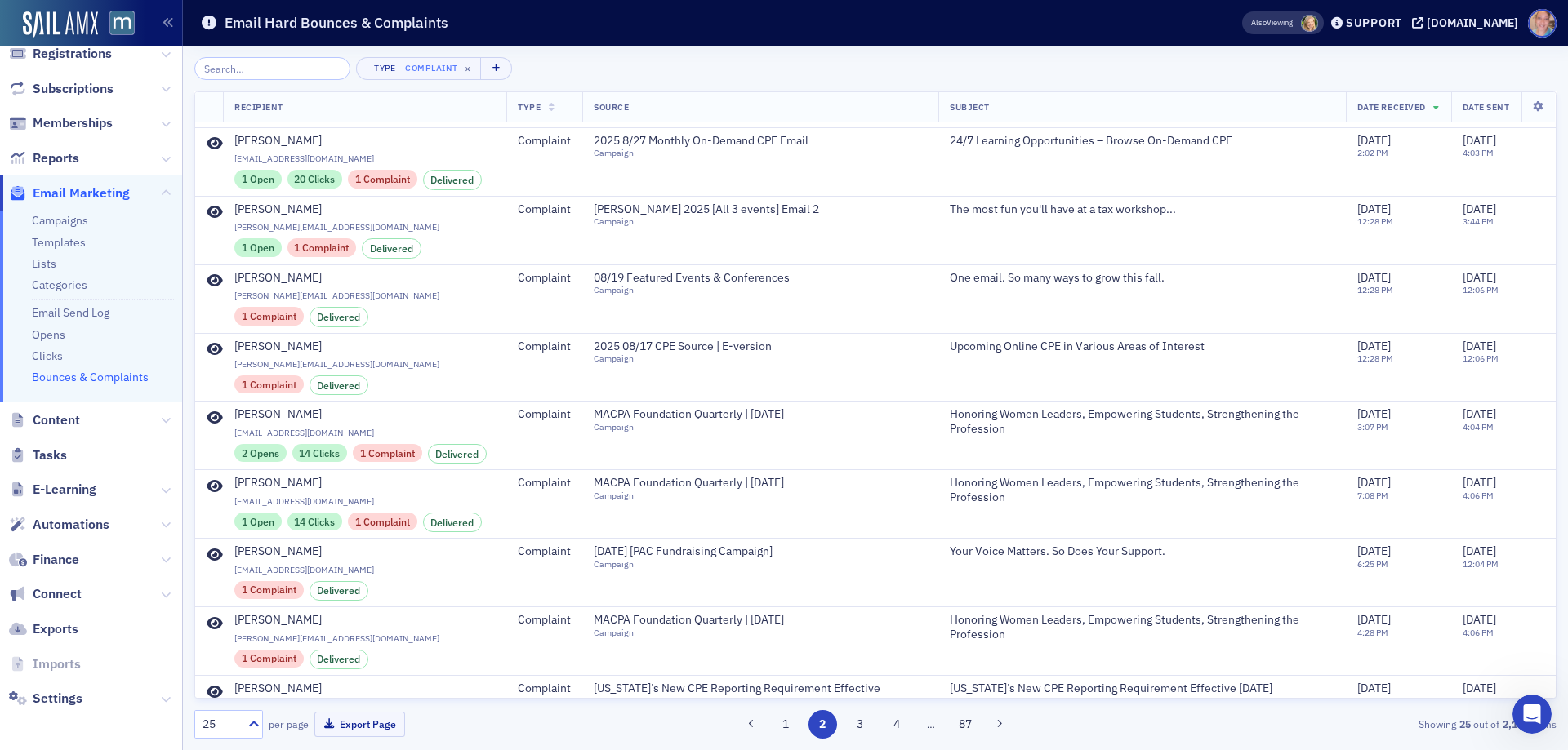
scroll to position [287, 0]
